Goal: Transaction & Acquisition: Subscribe to service/newsletter

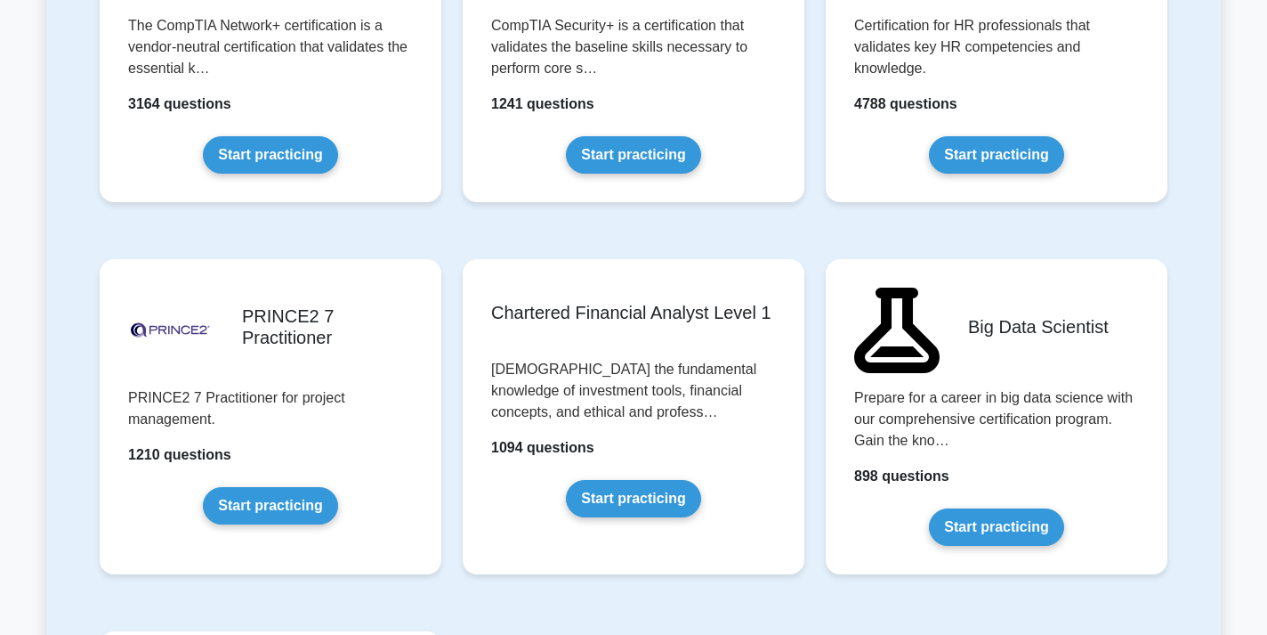
scroll to position [3506, 0]
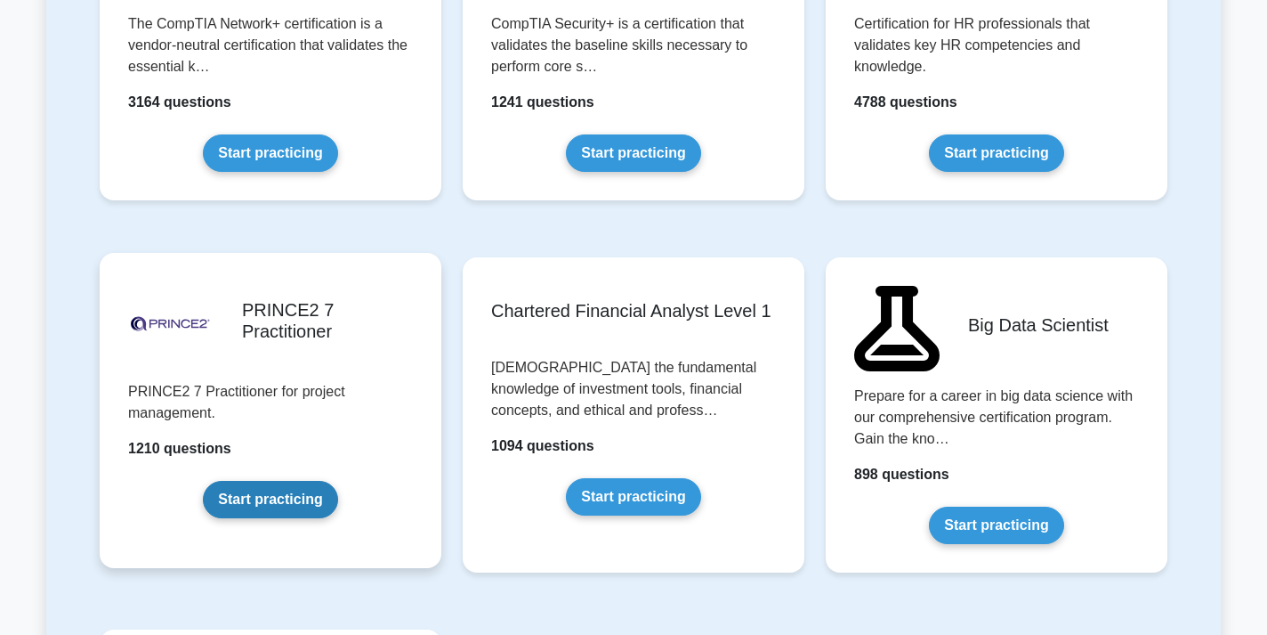
click at [267, 504] on link "Start practicing" at bounding box center [270, 499] width 134 height 37
click at [271, 514] on link "Start practicing" at bounding box center [270, 499] width 134 height 37
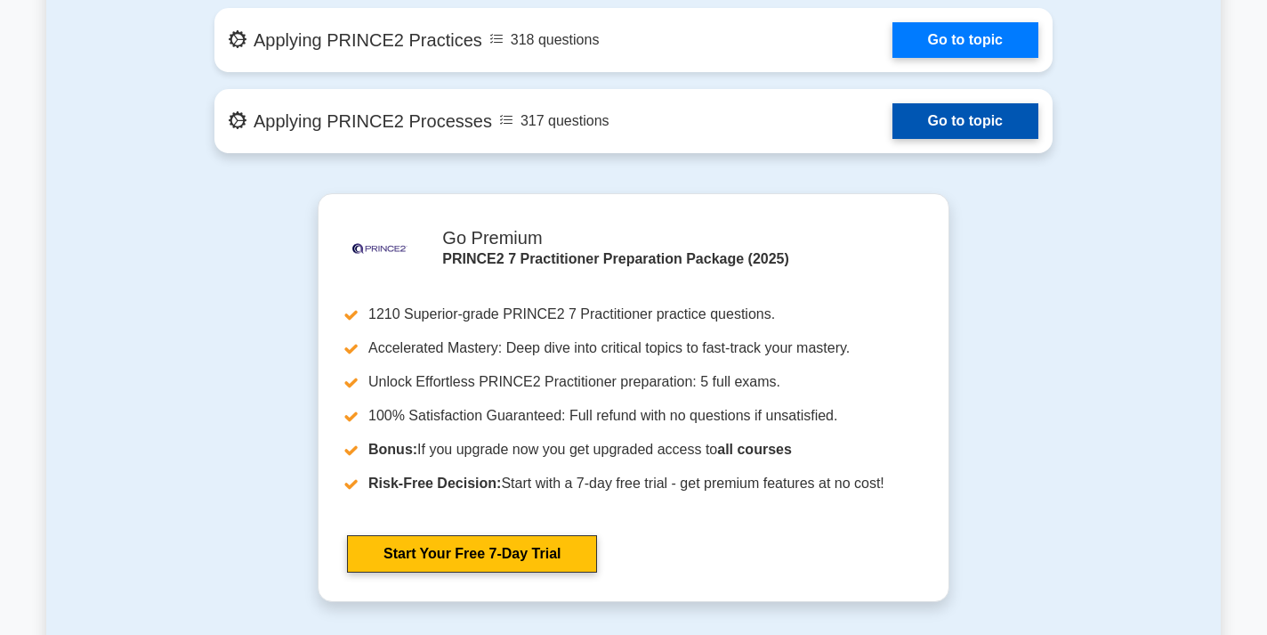
scroll to position [1241, 0]
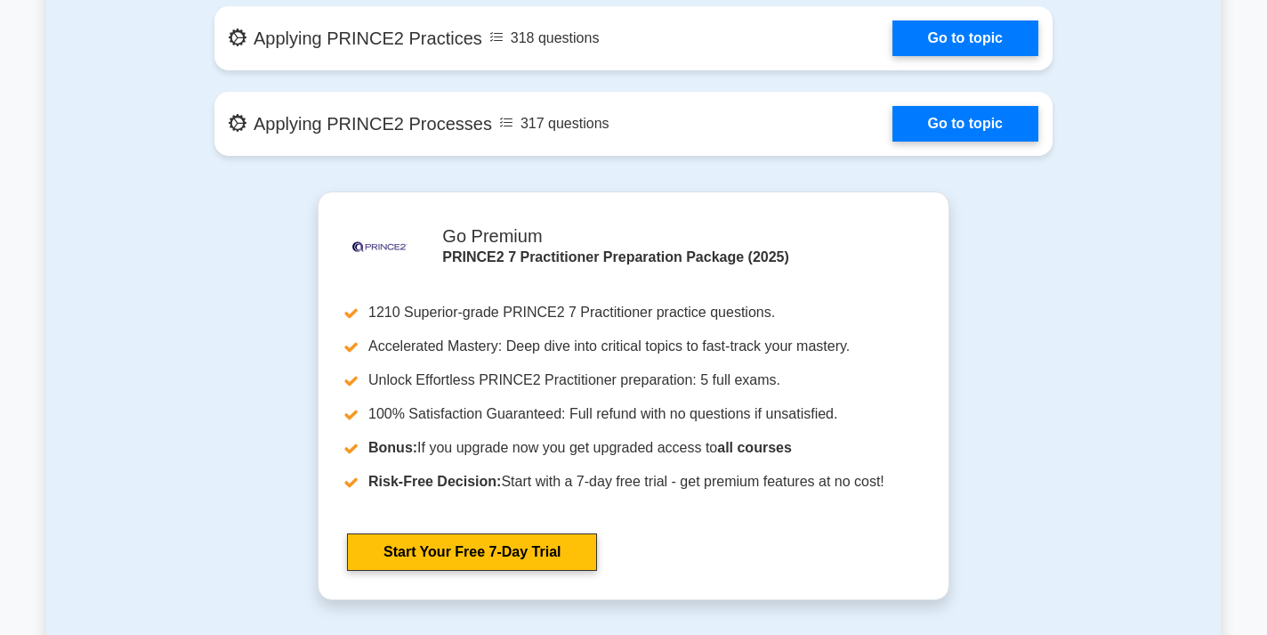
click at [296, 349] on section "Contents of the PRINCE2 7 Practitioner package 1210 PRINCE2 Practitioner questi…" at bounding box center [633, 550] width 1175 height 1653
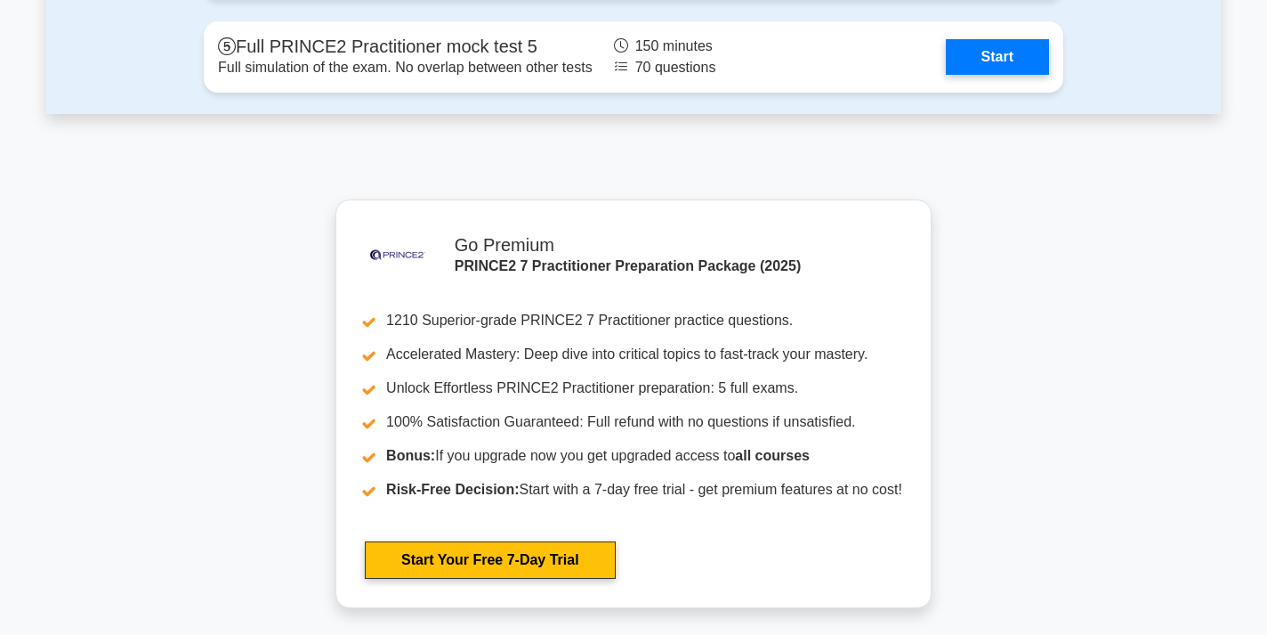
scroll to position [2505, 0]
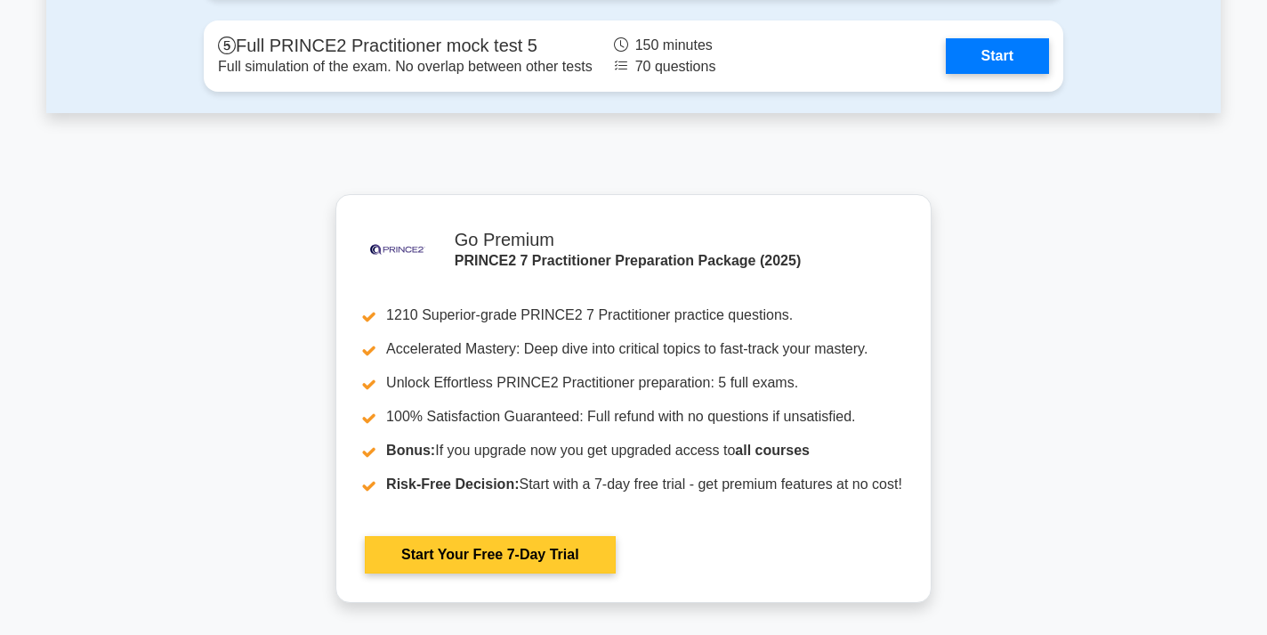
click at [510, 558] on link "Start Your Free 7-Day Trial" at bounding box center [490, 554] width 250 height 37
